Goal: Transaction & Acquisition: Obtain resource

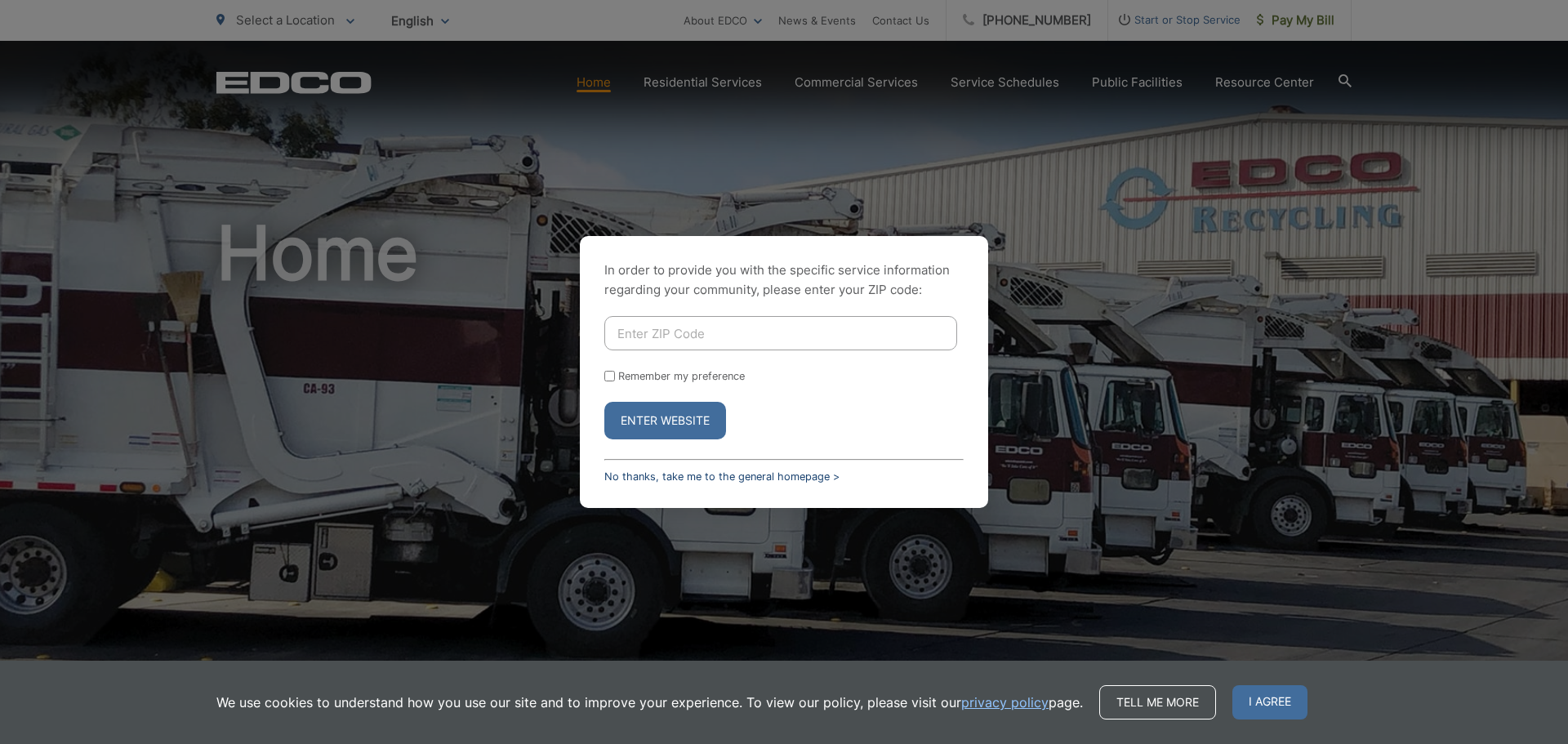
click at [788, 476] on link "No thanks, take me to the general homepage >" at bounding box center [721, 476] width 235 height 13
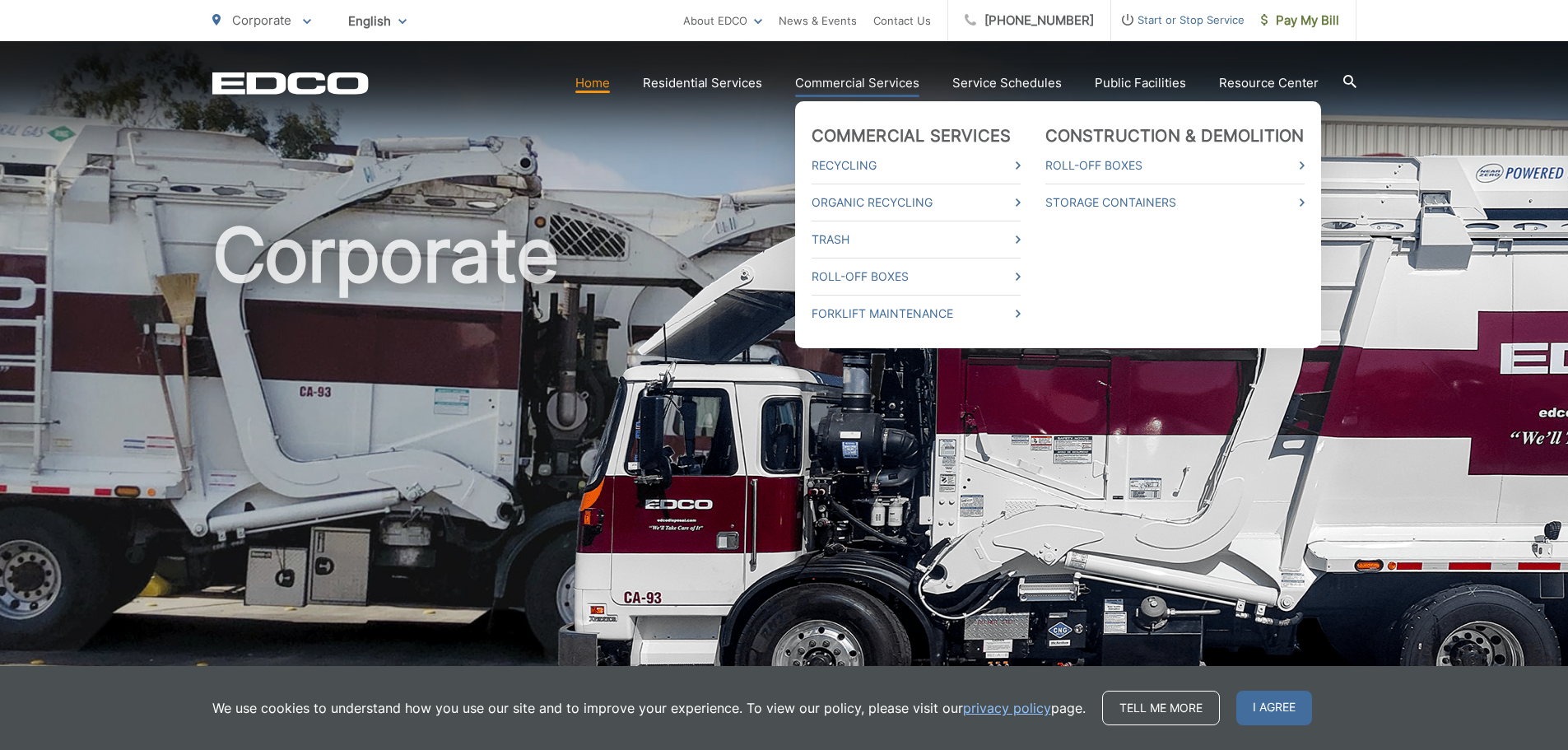
scroll to position [302, 0]
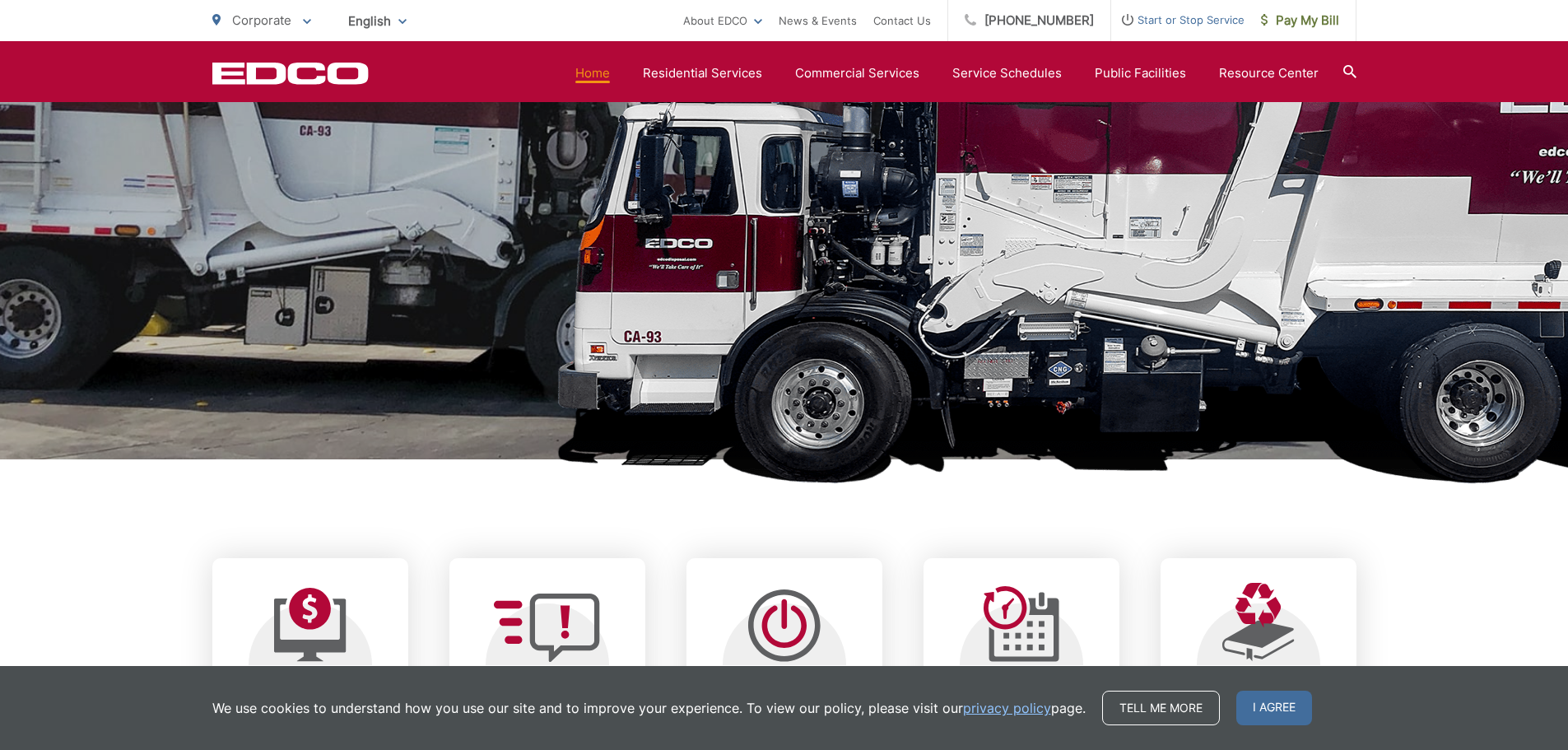
scroll to position [0, 0]
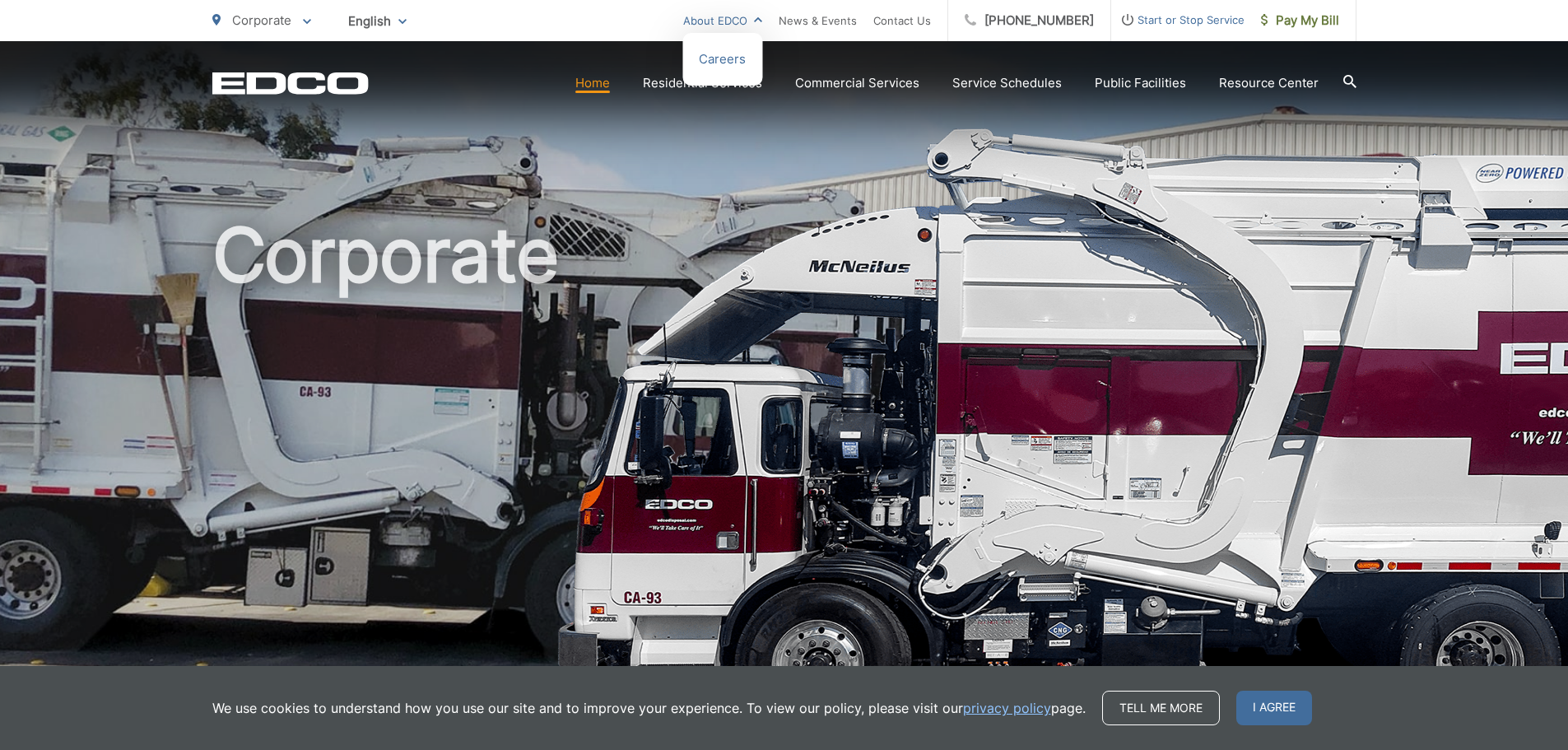
click at [762, 19] on link "About EDCO" at bounding box center [722, 20] width 79 height 19
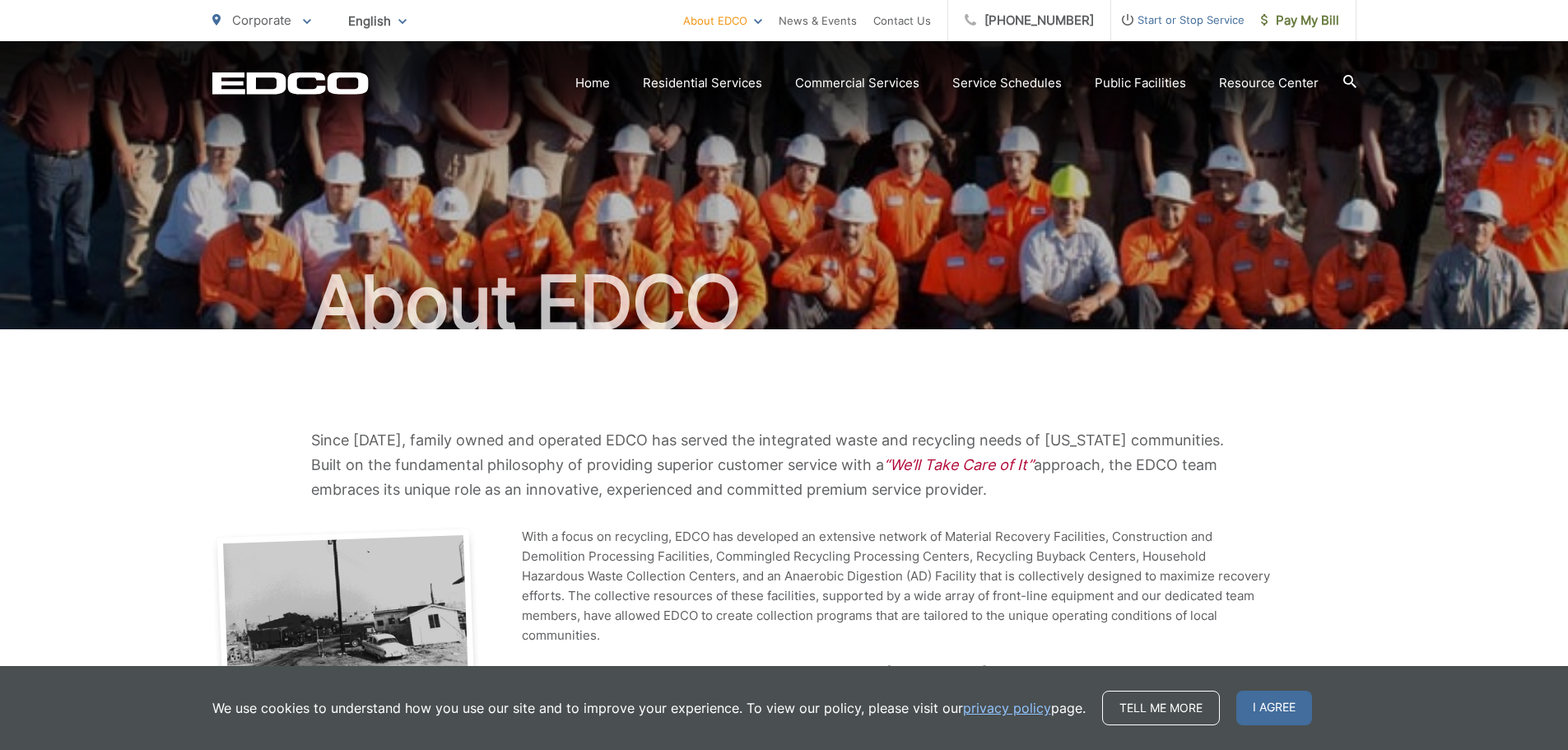
click at [797, 22] on html "Home Back Home Residential Services Overview Curbside Pickup Trash Dumpster Ser…" at bounding box center [784, 375] width 1568 height 750
click at [799, 24] on ul "About EDCO Careers News & Events Contact Us" at bounding box center [815, 20] width 264 height 41
click at [798, 19] on ul "About EDCO Careers News & Events Contact Us" at bounding box center [815, 20] width 264 height 41
click at [746, 58] on link "Careers" at bounding box center [722, 59] width 47 height 19
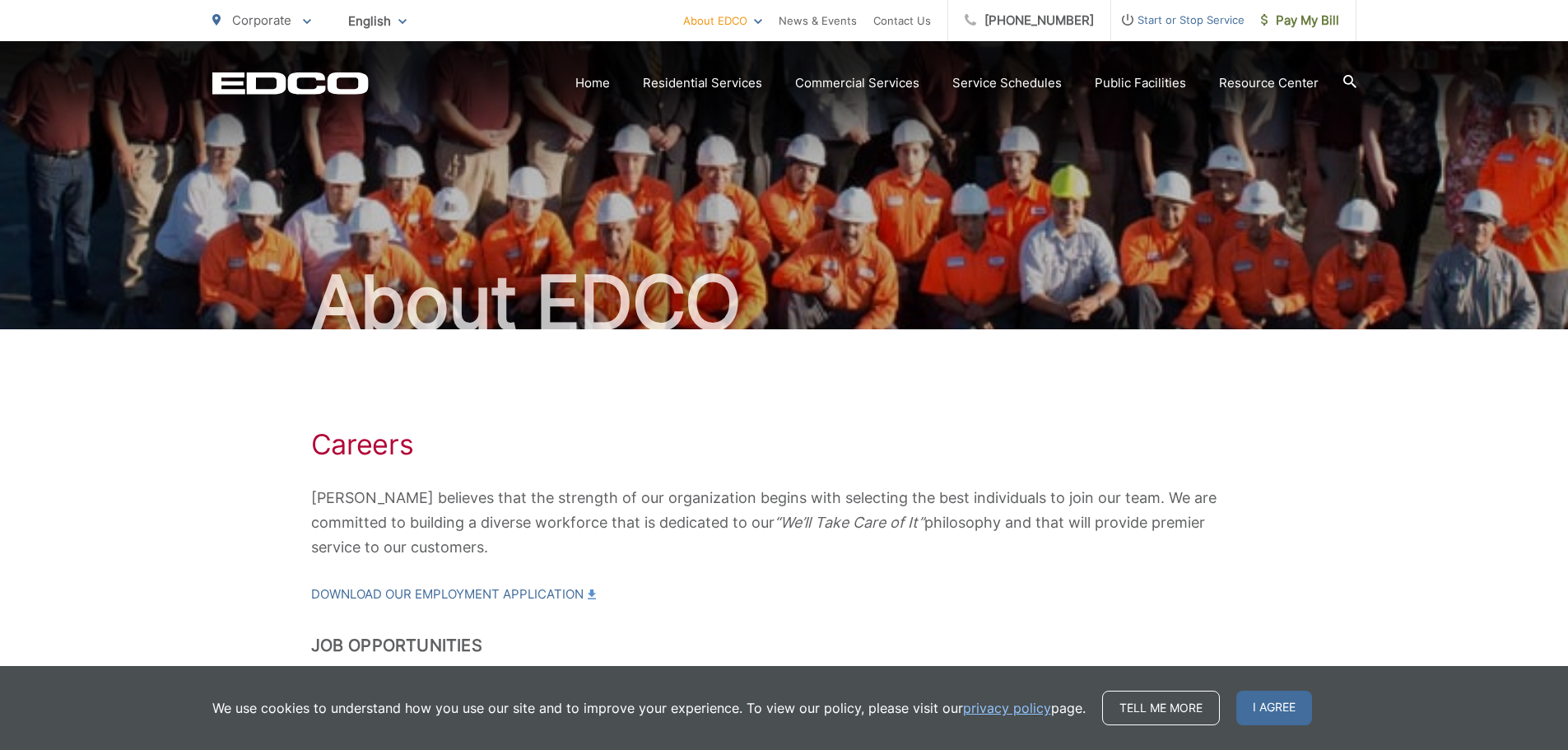
drag, startPoint x: 857, startPoint y: 235, endPoint x: 738, endPoint y: 398, distance: 201.8
click at [738, 398] on div "Careers EDCO believes that the strength of our organization begins with selecti…" at bounding box center [784, 560] width 1144 height 463
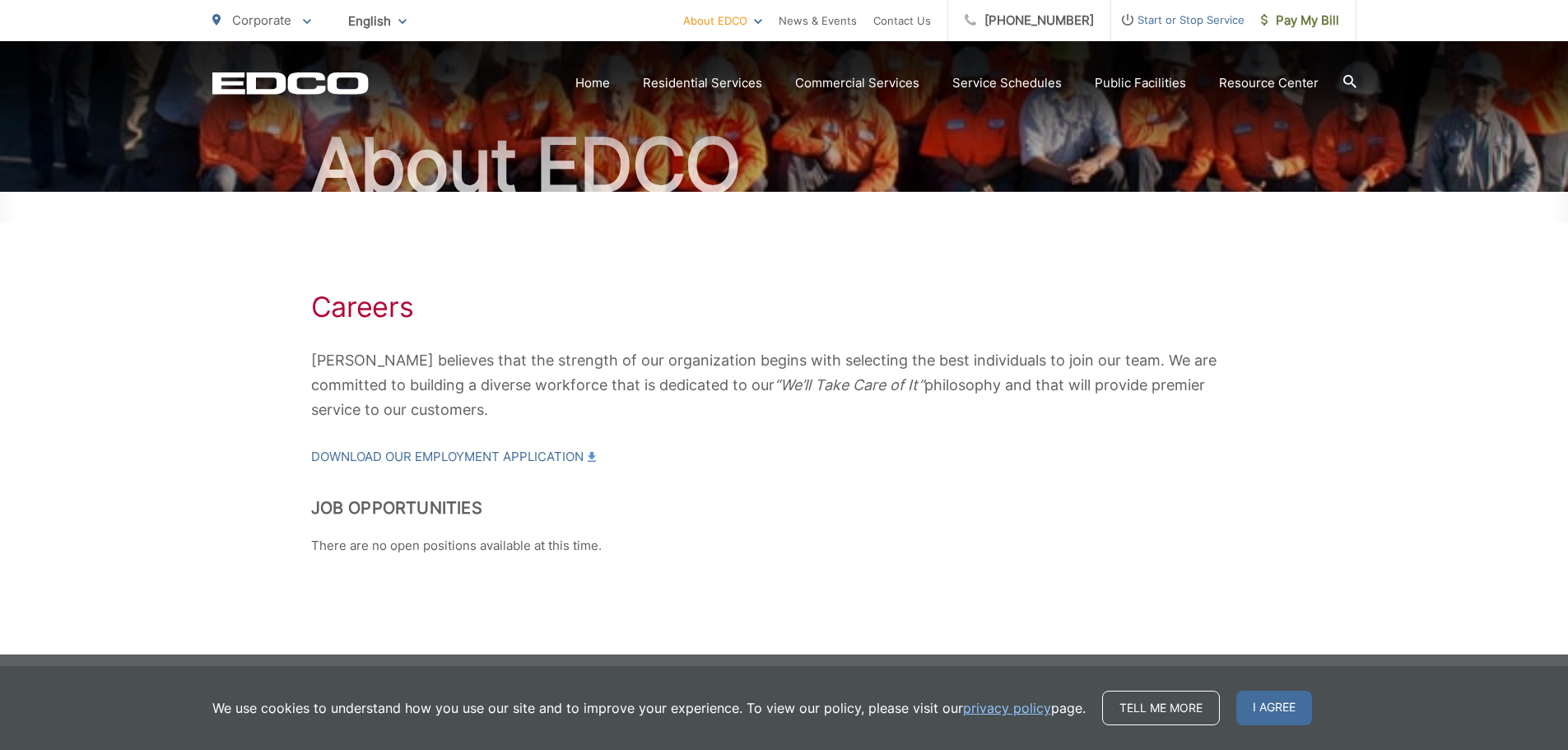
scroll to position [144, 0]
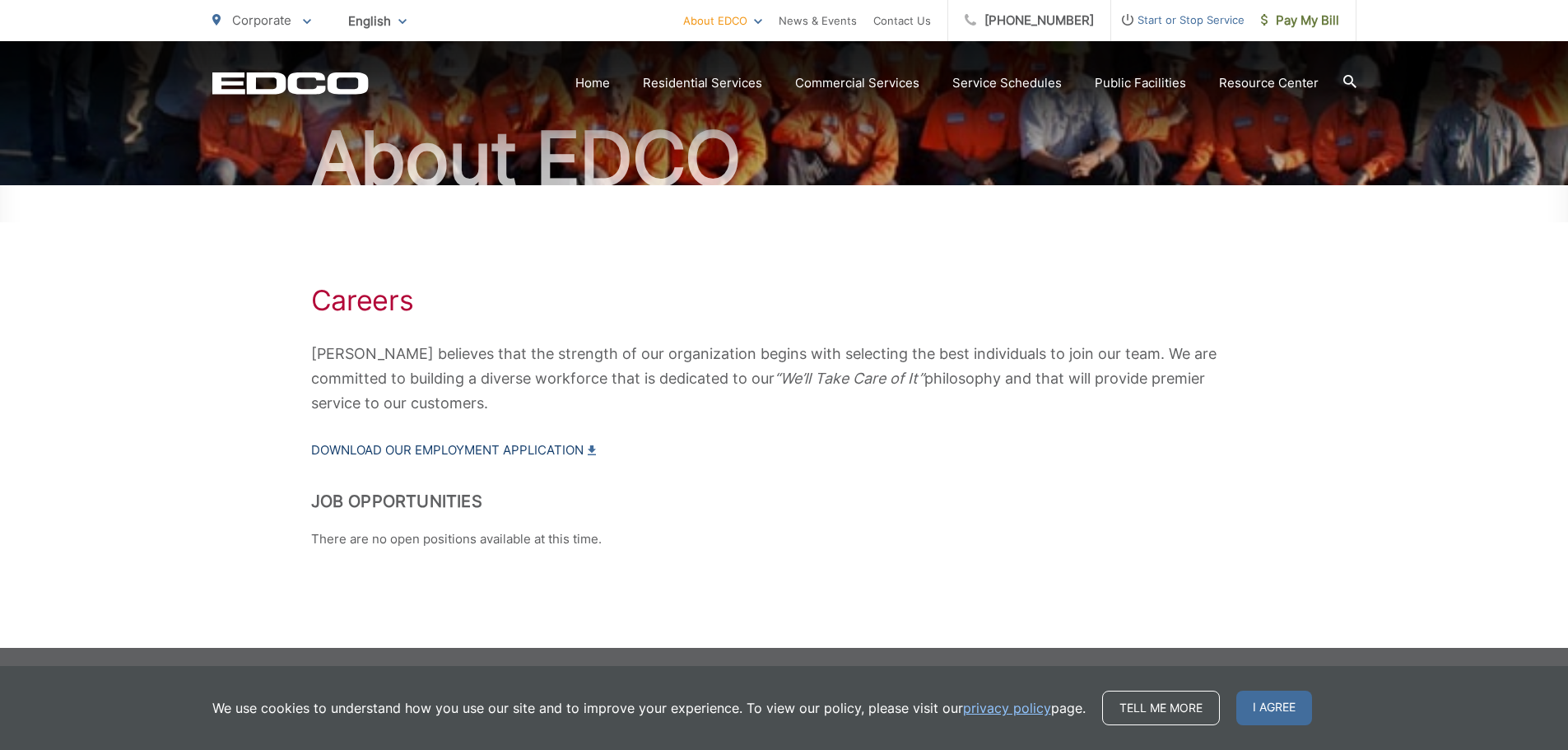
click at [467, 449] on link "Download our Employment Application" at bounding box center [453, 450] width 285 height 19
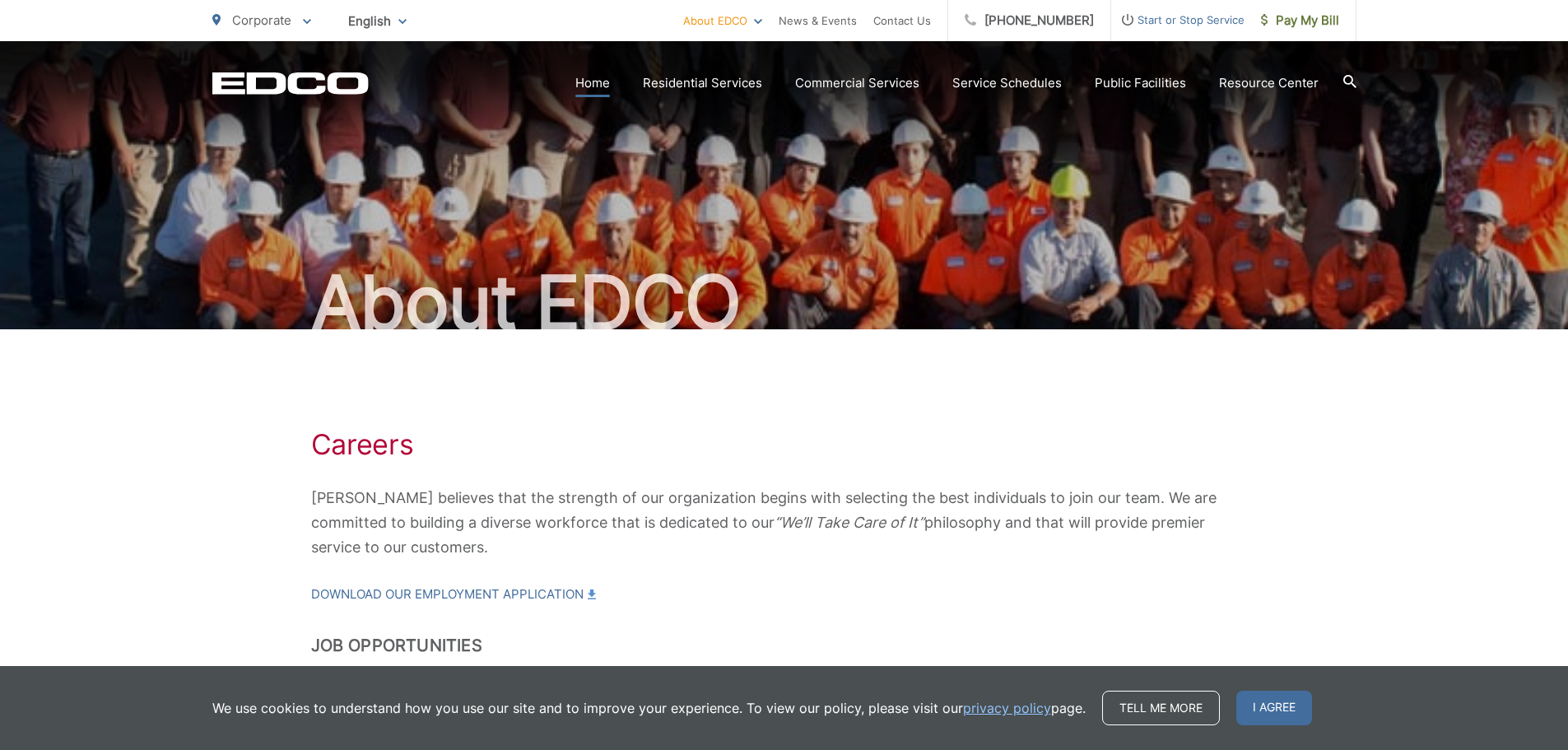
click at [601, 84] on link "Home" at bounding box center [593, 83] width 34 height 19
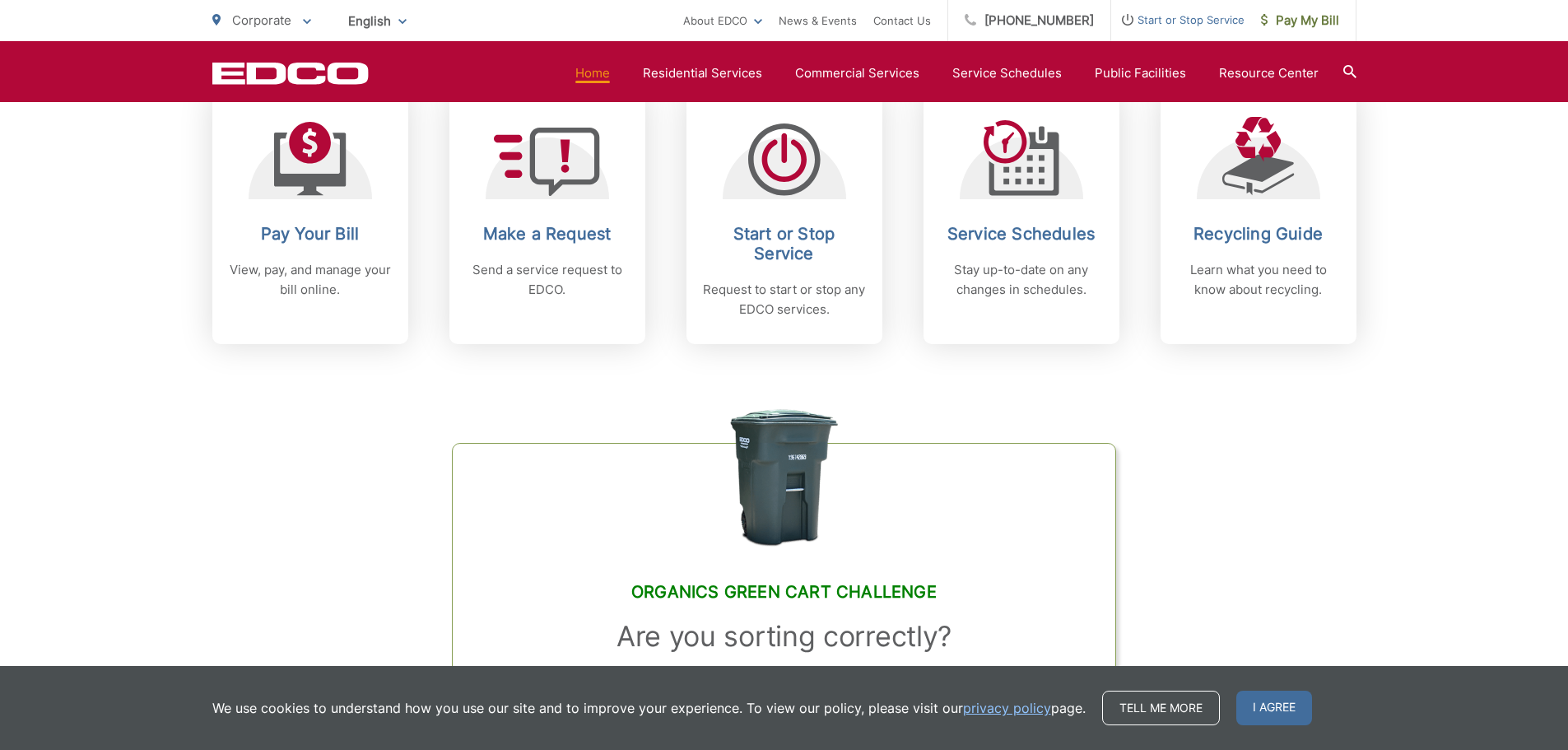
scroll to position [740, 0]
